Goal: Check status

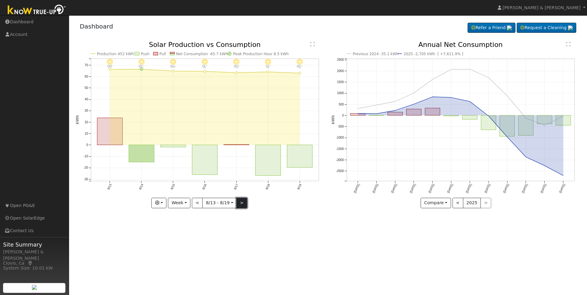
click at [240, 203] on button ">" at bounding box center [241, 203] width 11 height 10
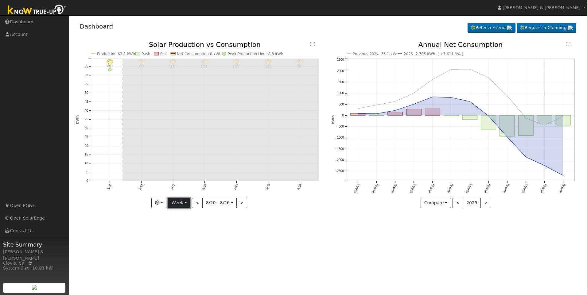
click at [188, 204] on button "Week" at bounding box center [179, 203] width 22 height 10
click at [190, 232] on link "Month" at bounding box center [189, 233] width 43 height 9
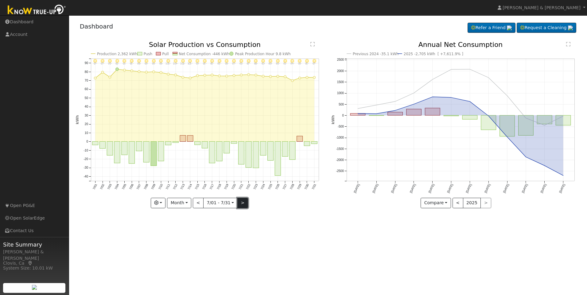
click at [240, 204] on button ">" at bounding box center [242, 203] width 11 height 10
type input "[DATE]"
